Goal: Task Accomplishment & Management: Use online tool/utility

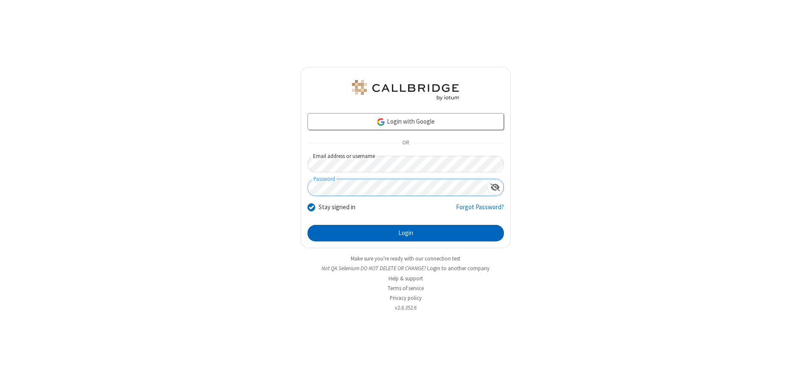
click at [405, 233] on button "Login" at bounding box center [405, 233] width 196 height 17
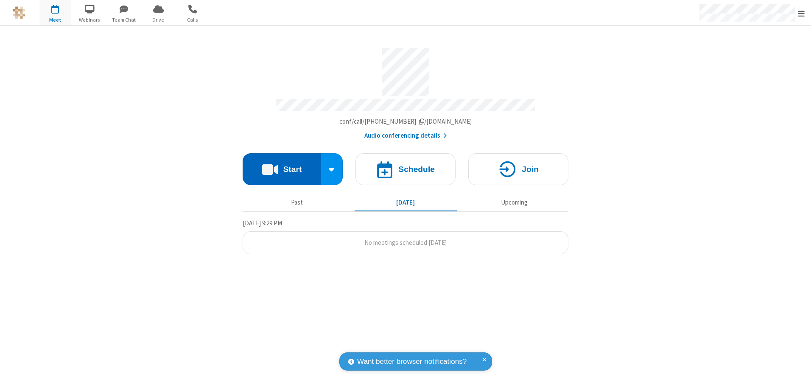
click at [282, 166] on button "Start" at bounding box center [281, 169] width 78 height 32
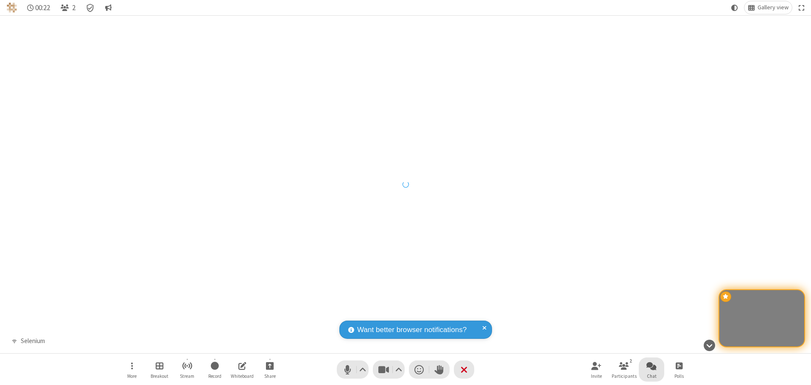
click at [651, 366] on span "Open chat" at bounding box center [651, 366] width 10 height 11
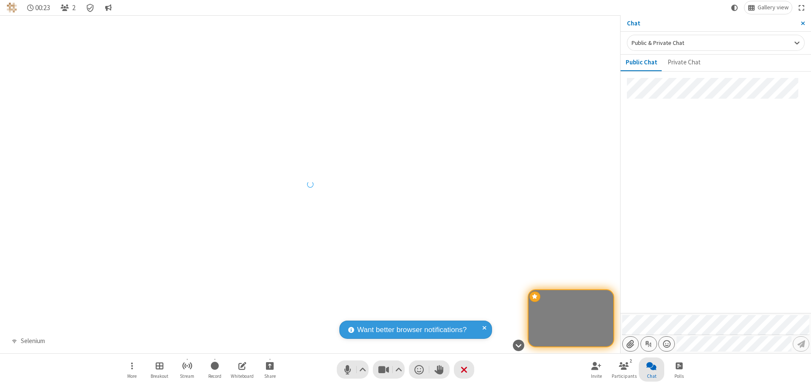
type input "C:\fakepath\doc_test.docx"
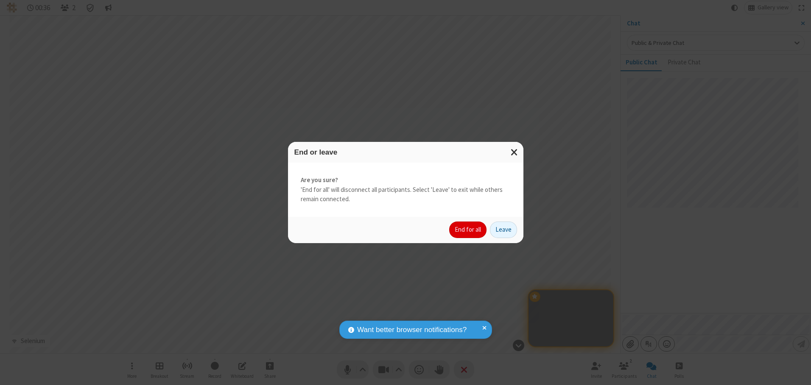
click at [468, 230] on button "End for all" at bounding box center [467, 230] width 37 height 17
